Goal: Find specific page/section: Locate a particular part of the current website

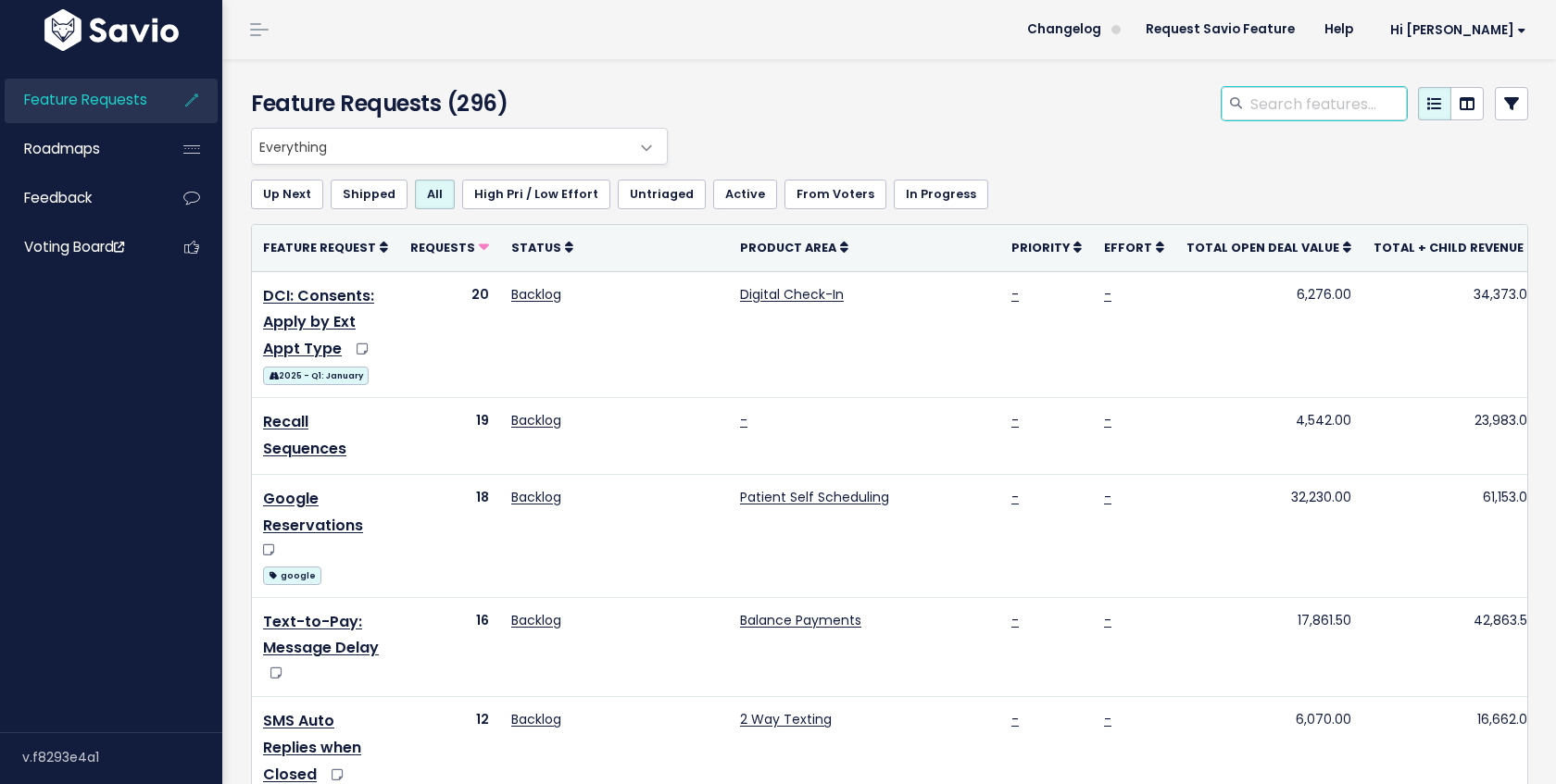
click at [1273, 101] on input "search" at bounding box center [1328, 103] width 158 height 34
type input "reserve"
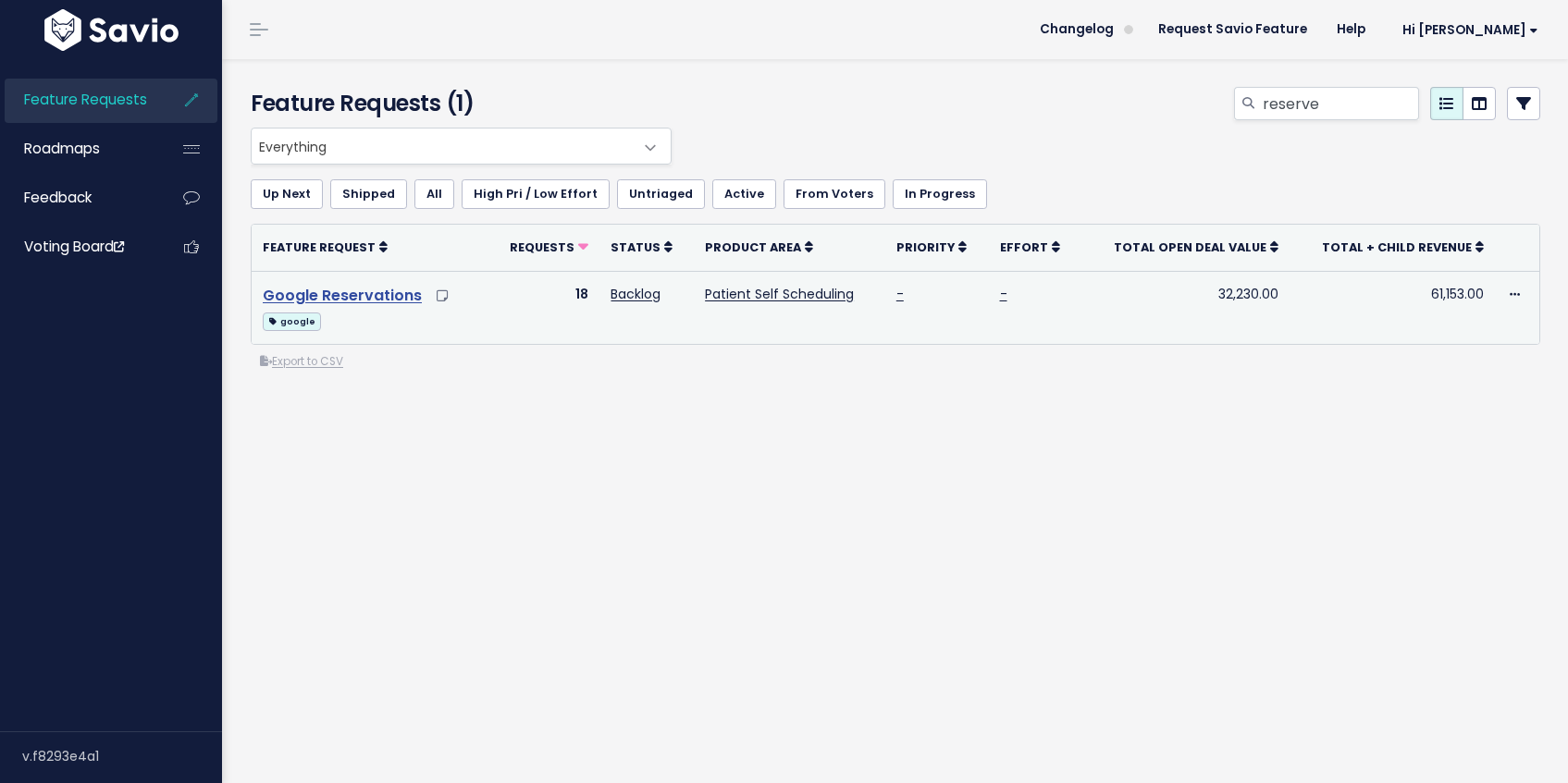
click at [362, 291] on link "Google Reservations" at bounding box center [341, 295] width 159 height 21
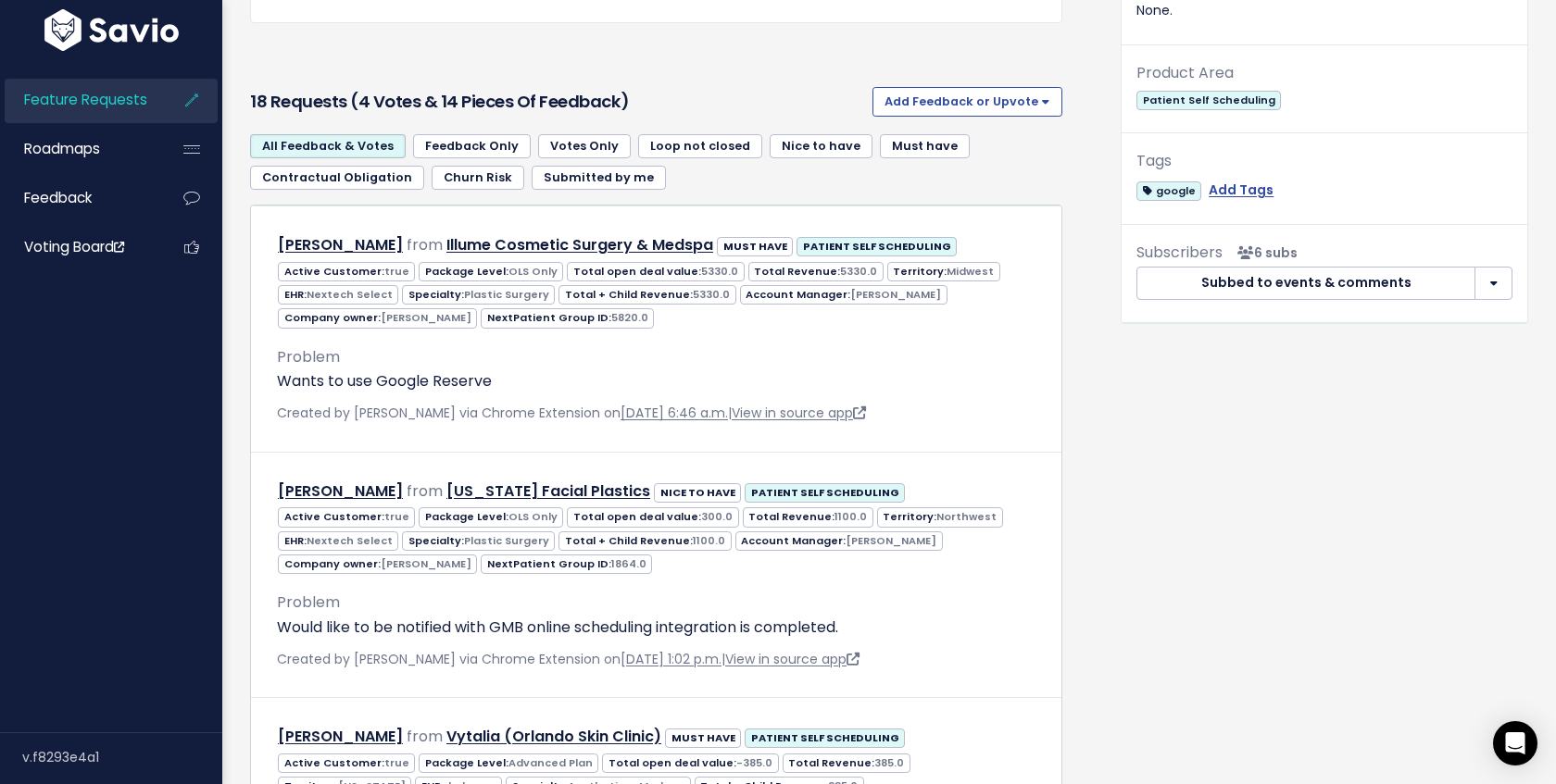
scroll to position [372, 0]
